Goal: Information Seeking & Learning: Learn about a topic

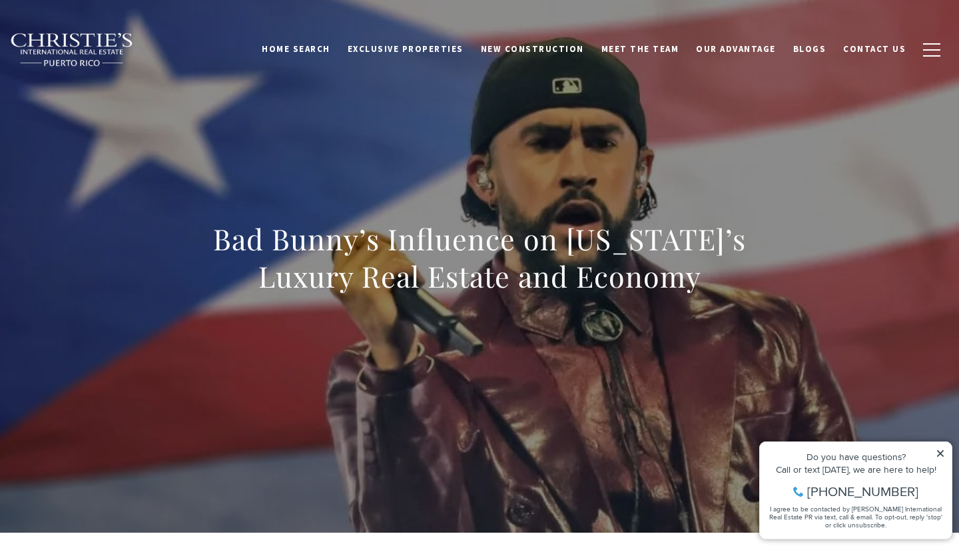
drag, startPoint x: 219, startPoint y: 250, endPoint x: 720, endPoint y: 274, distance: 501.6
click at [720, 274] on h1 "Bad Bunny’s Influence on [US_STATE]’s Luxury Real Estate and Economy" at bounding box center [480, 258] width 588 height 75
copy h1 "Bad Bunny’s Influence on [US_STATE]’s Luxury Real Estate and Economy"
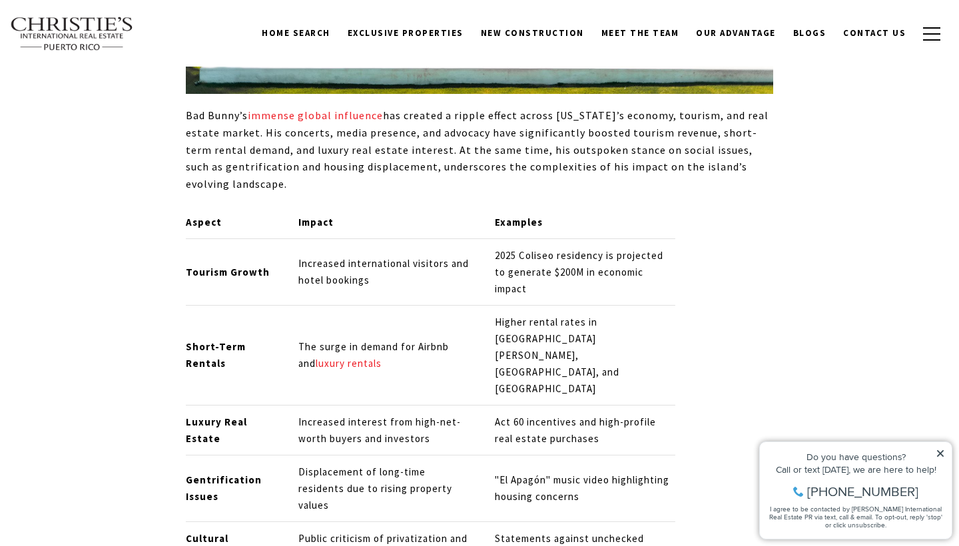
scroll to position [1291, 0]
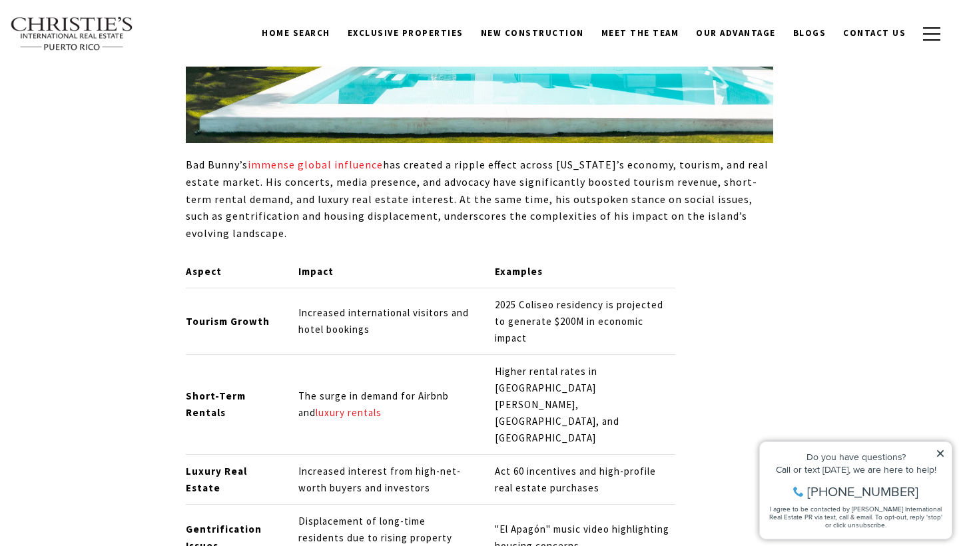
drag, startPoint x: 261, startPoint y: 175, endPoint x: 251, endPoint y: 229, distance: 54.1
click at [251, 229] on p "Bad Bunny’s immense global influence has created a ripple effect across Puerto …" at bounding box center [480, 199] width 588 height 85
copy p "His concerts, media presence, and advocacy have significantly boosted tourism r…"
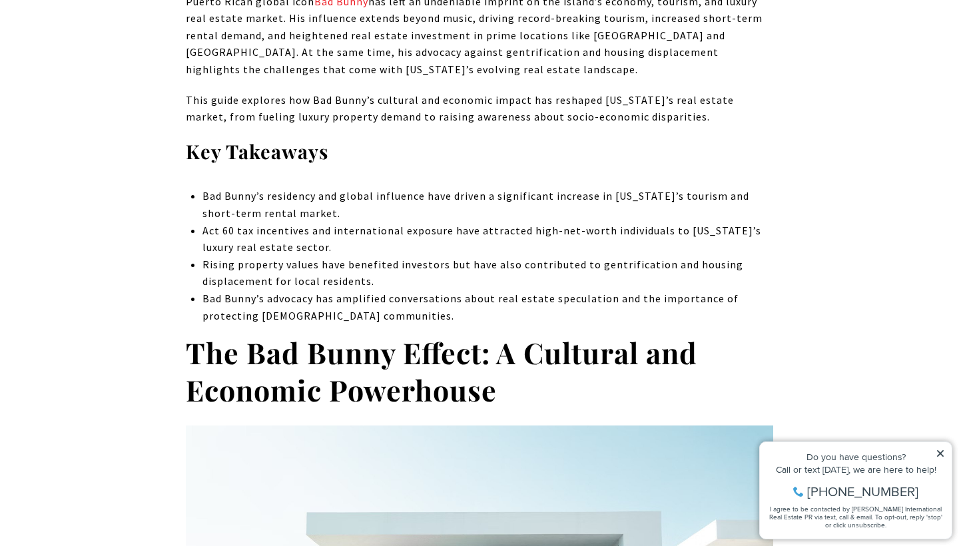
scroll to position [617, 0]
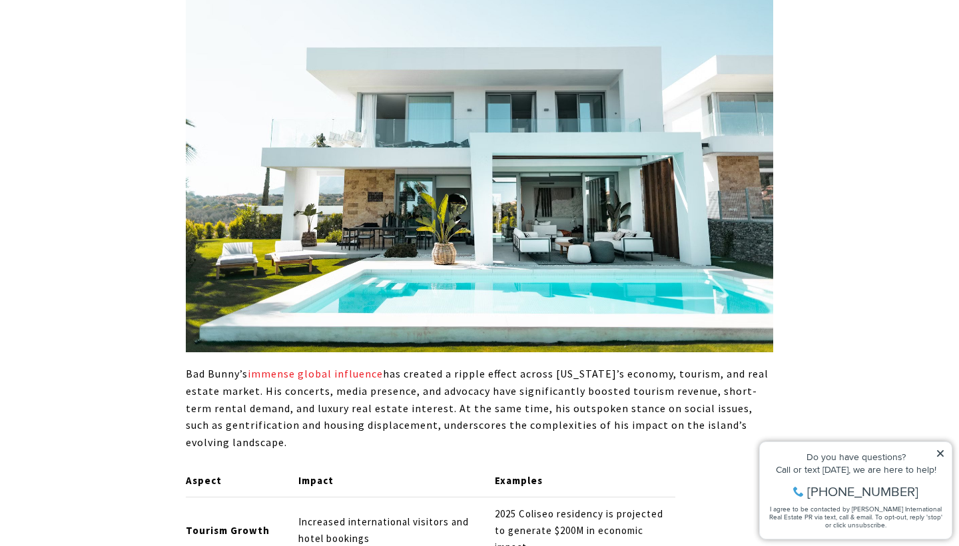
click at [412, 387] on p "Bad Bunny’s immense global influence has created a ripple effect across Puerto …" at bounding box center [480, 408] width 588 height 85
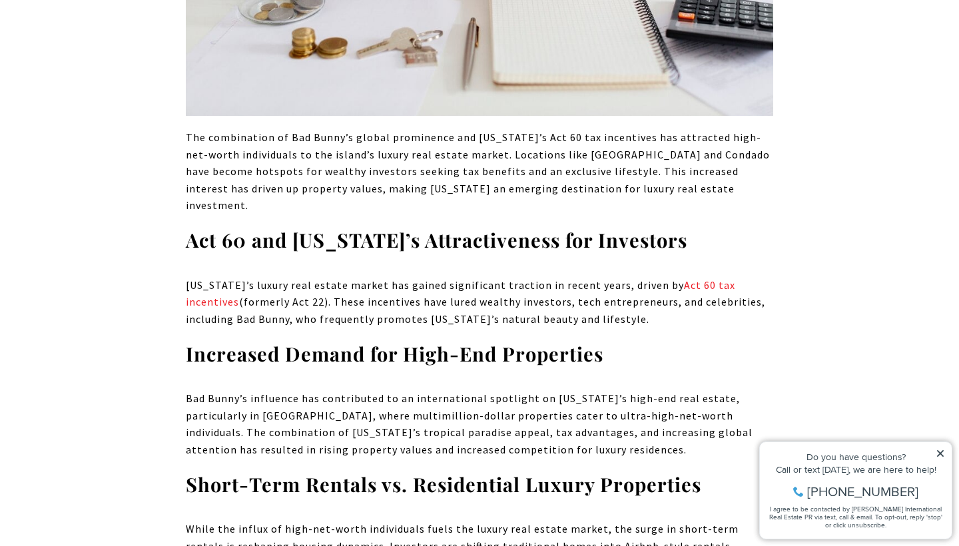
scroll to position [4038, 0]
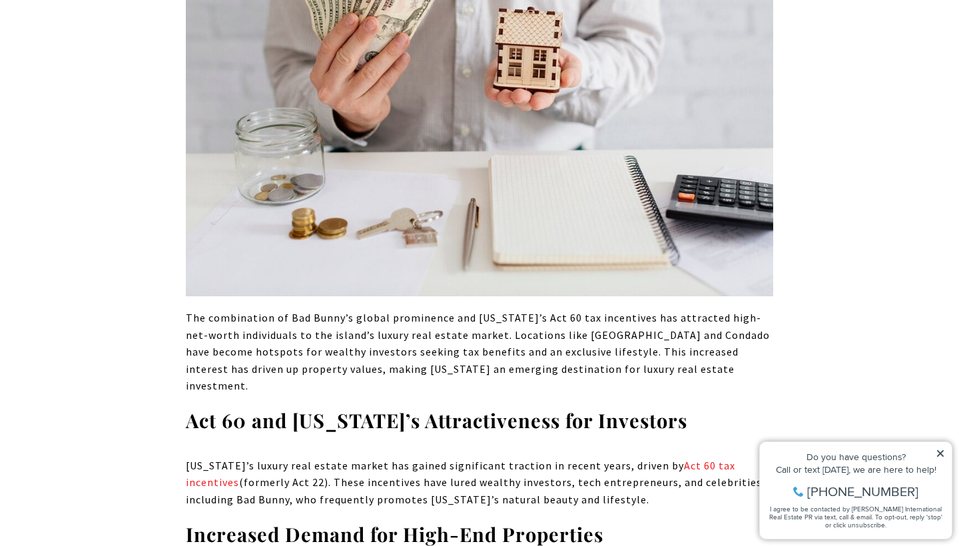
scroll to position [3939, 0]
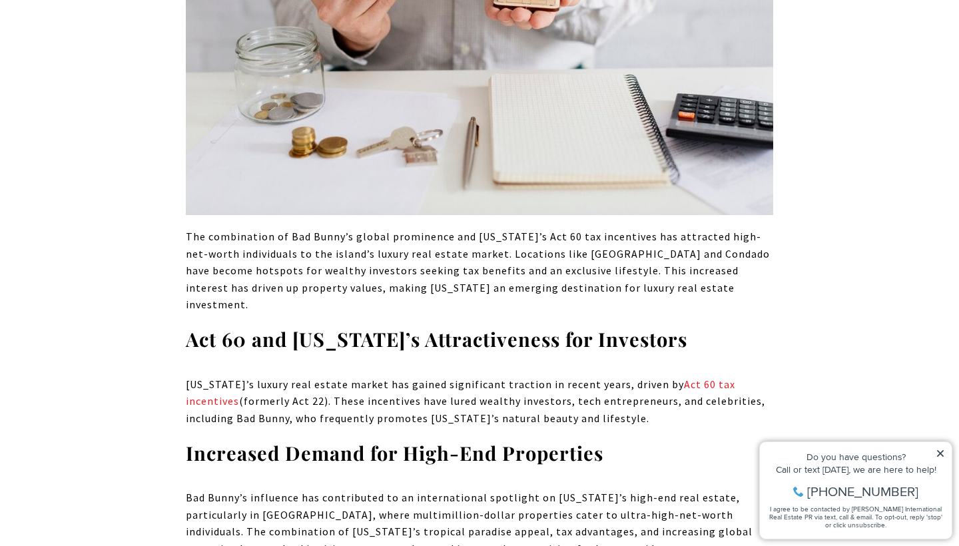
drag, startPoint x: 186, startPoint y: 382, endPoint x: 670, endPoint y: 432, distance: 487.0
drag, startPoint x: 664, startPoint y: 432, endPoint x: 185, endPoint y: 385, distance: 481.4
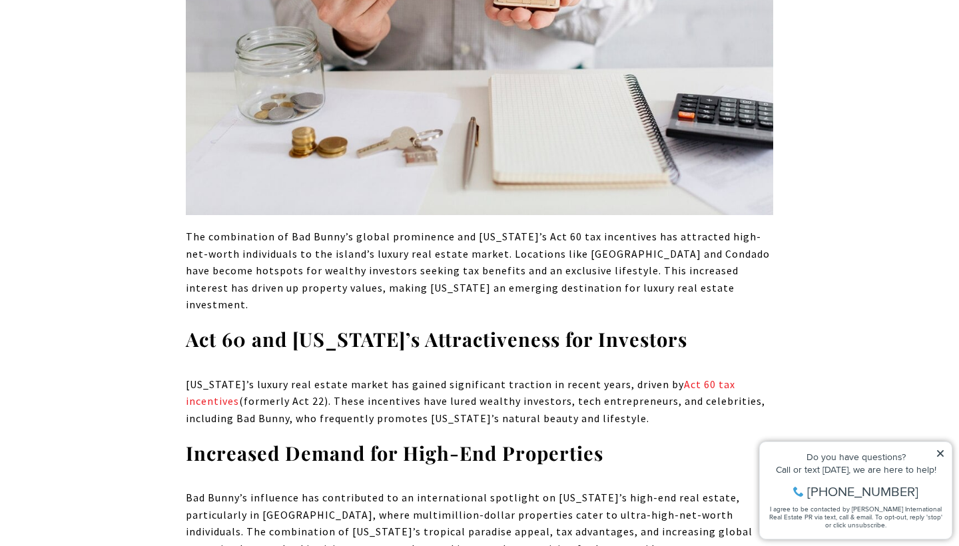
copy p "While the influx of high-net-worth individuals fuels the luxury real estate mar…"
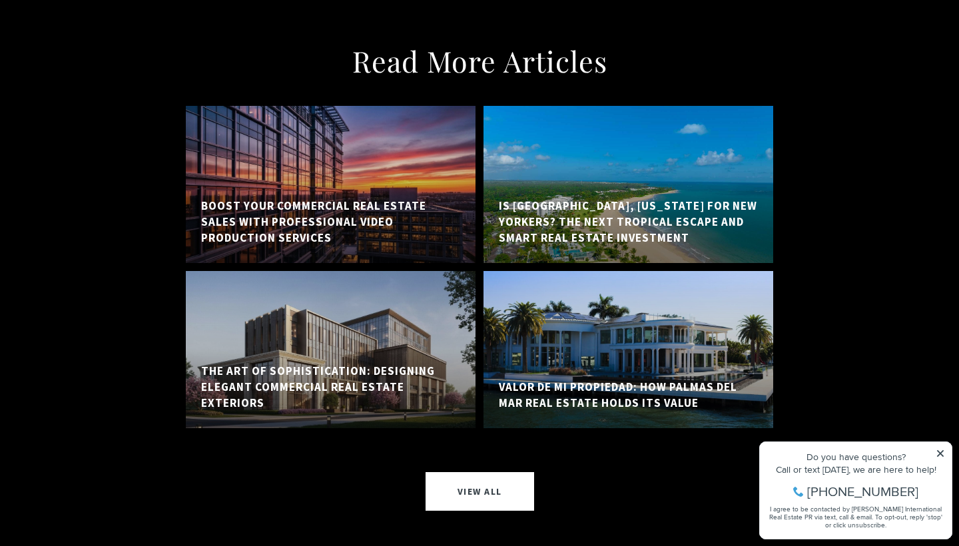
scroll to position [9964, 0]
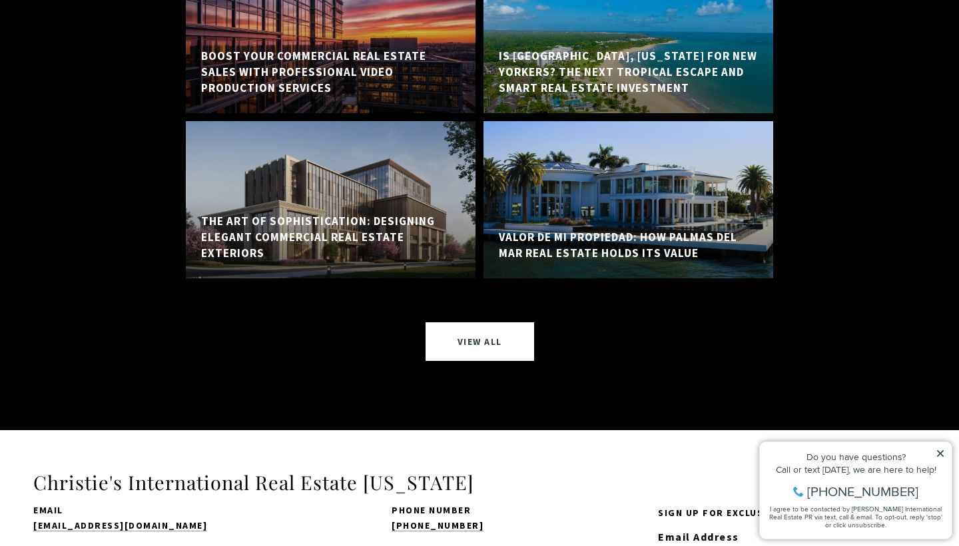
copy h3 "Christie's International Real Estate [US_STATE]"
drag, startPoint x: 40, startPoint y: 97, endPoint x: 474, endPoint y: 96, distance: 434.4
click at [474, 470] on h3 "Christie's International Real Estate [US_STATE]" at bounding box center [479, 482] width 893 height 25
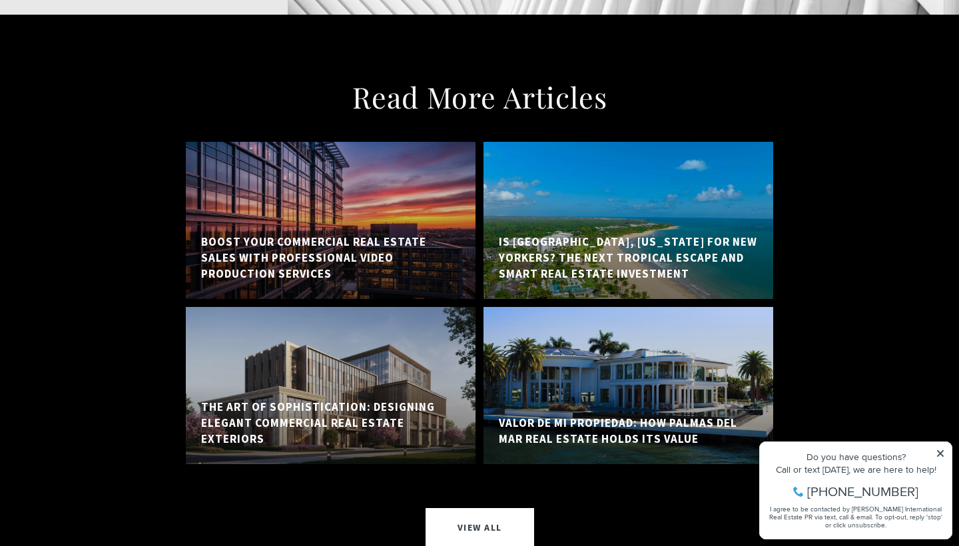
scroll to position [9784, 0]
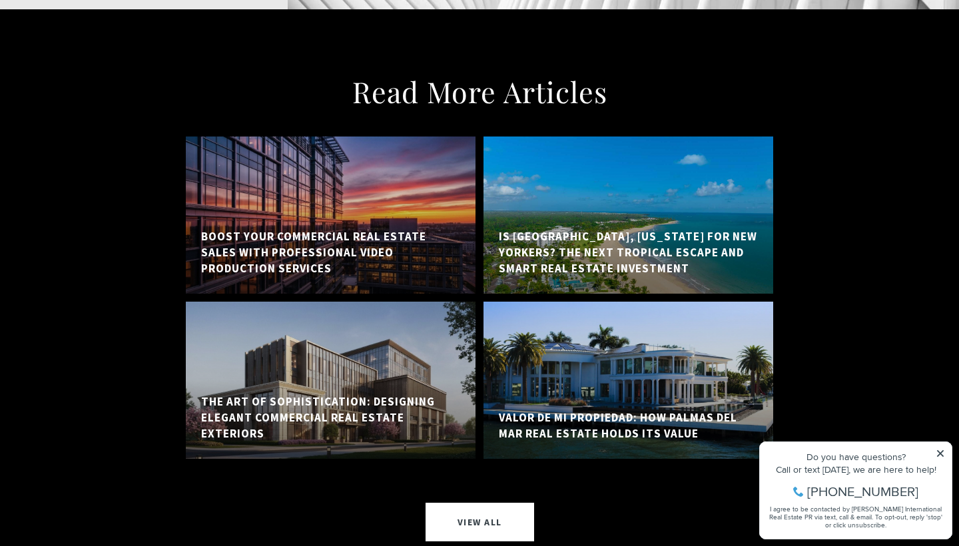
drag, startPoint x: 181, startPoint y: 320, endPoint x: 18, endPoint y: 315, distance: 162.7
copy link "[EMAIL_ADDRESS][DOMAIN_NAME]"
